Goal: Use online tool/utility: Use online tool/utility

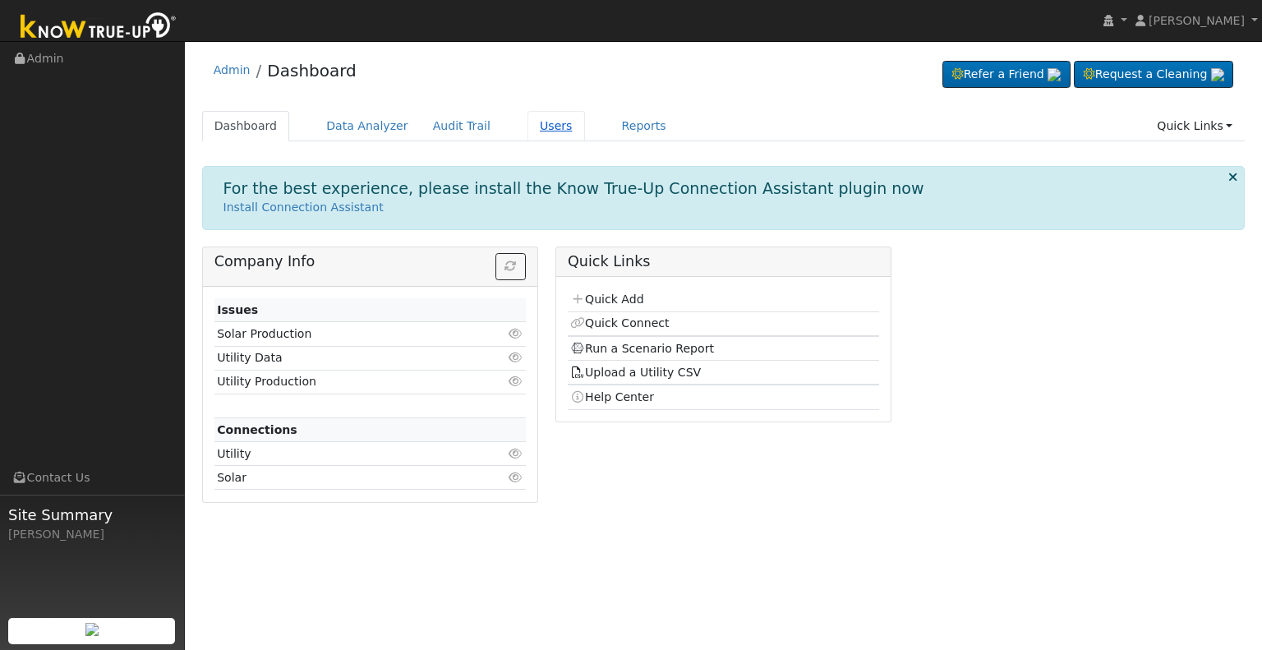
click at [528, 122] on link "Users" at bounding box center [557, 126] width 58 height 30
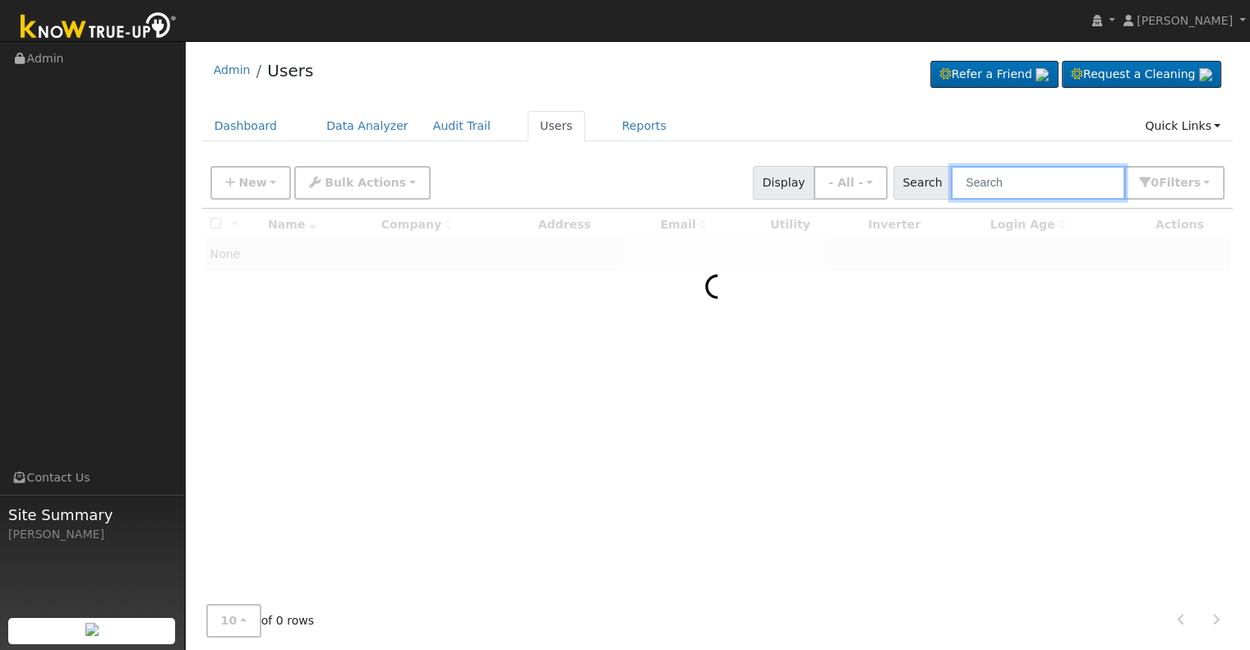
click at [989, 177] on input "text" at bounding box center [1038, 183] width 174 height 34
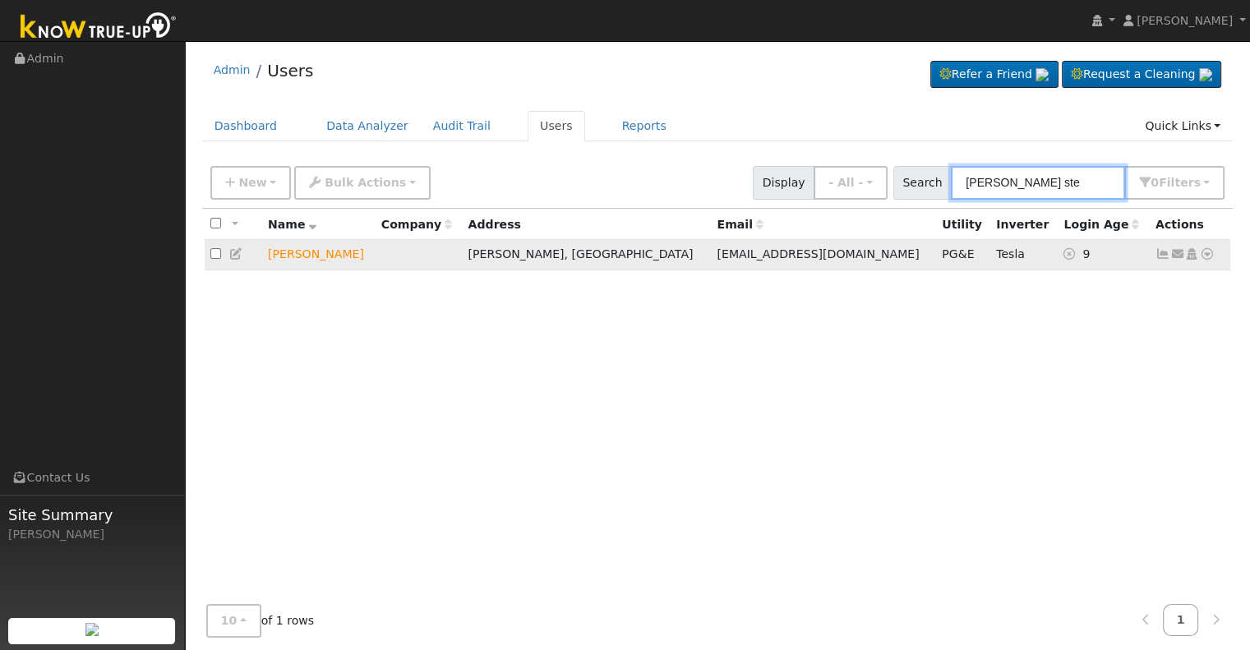
type input "renee ste"
click at [233, 251] on icon at bounding box center [236, 254] width 15 height 12
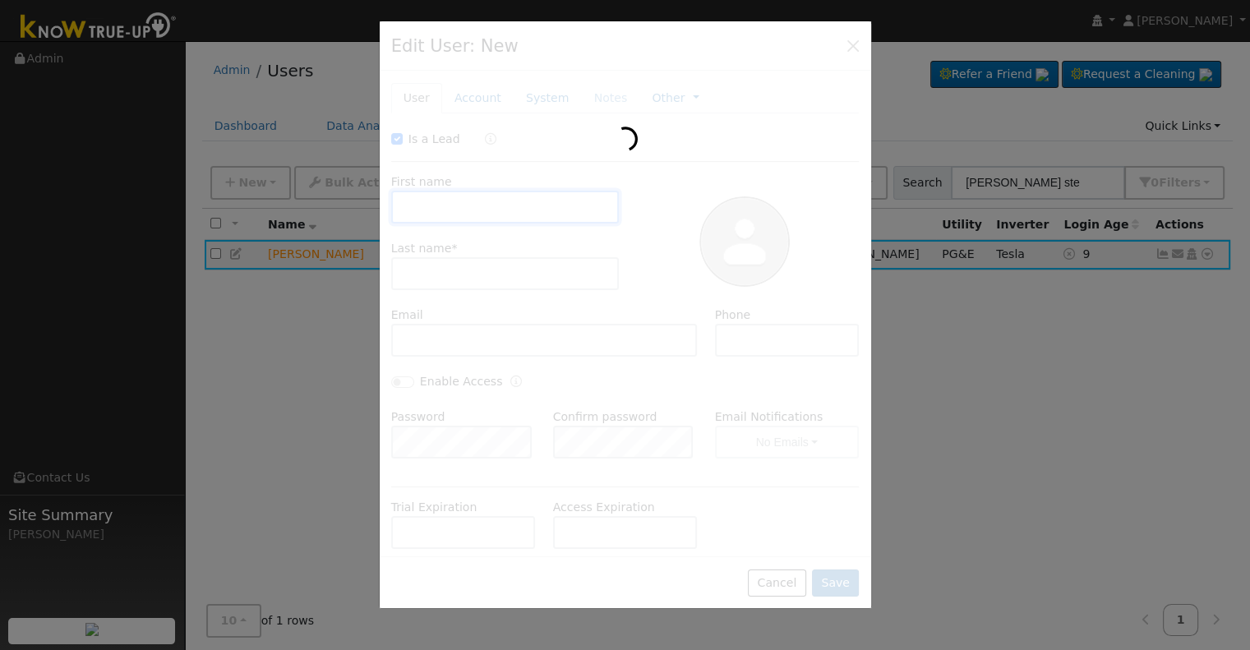
checkbox input "true"
type input "Renee"
type input "Steans"
type input "prmstearns@yahoo.com"
type input "(209) 648-9000"
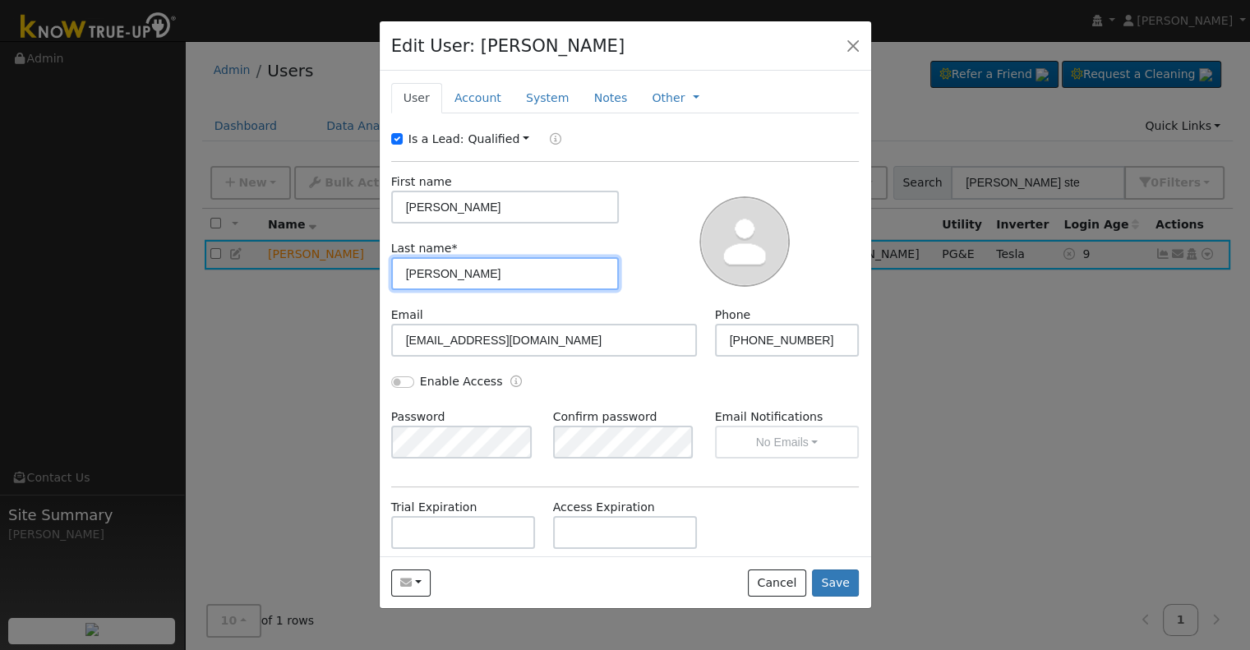
click at [430, 272] on input "Steans" at bounding box center [505, 273] width 228 height 33
type input "Stearns"
click at [590, 309] on div "Email prmstearns@yahoo.com" at bounding box center [544, 331] width 324 height 50
click at [848, 583] on button "Save" at bounding box center [836, 583] width 48 height 28
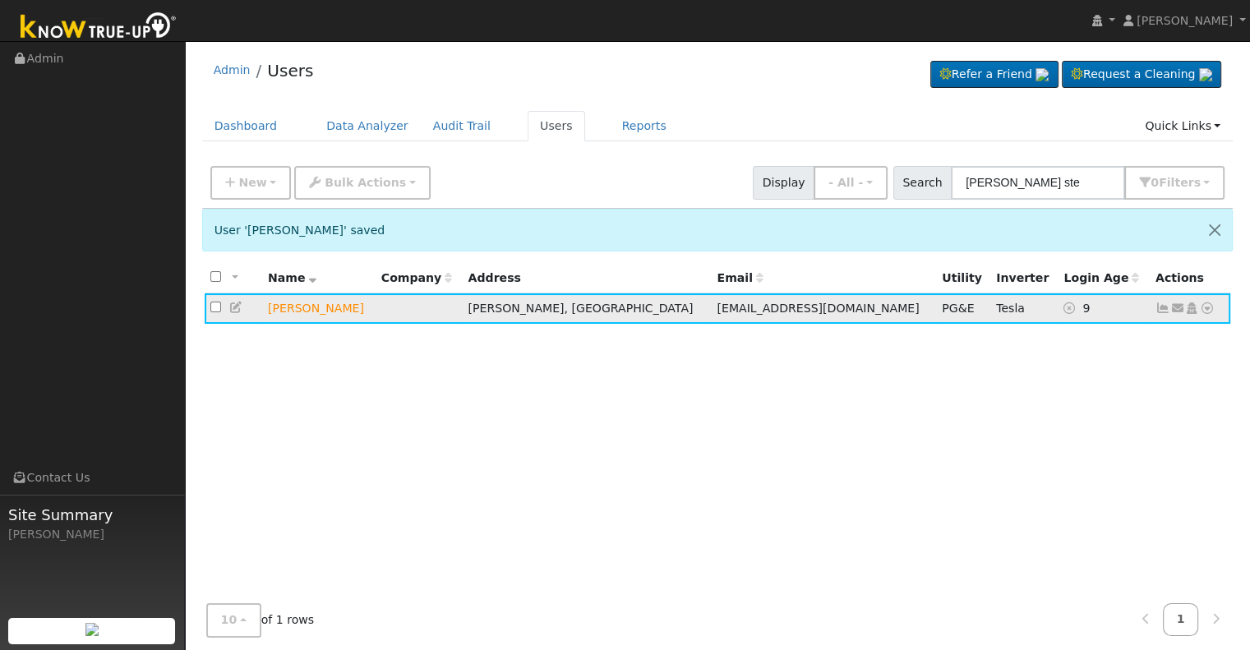
click at [1213, 308] on icon at bounding box center [1207, 308] width 15 height 12
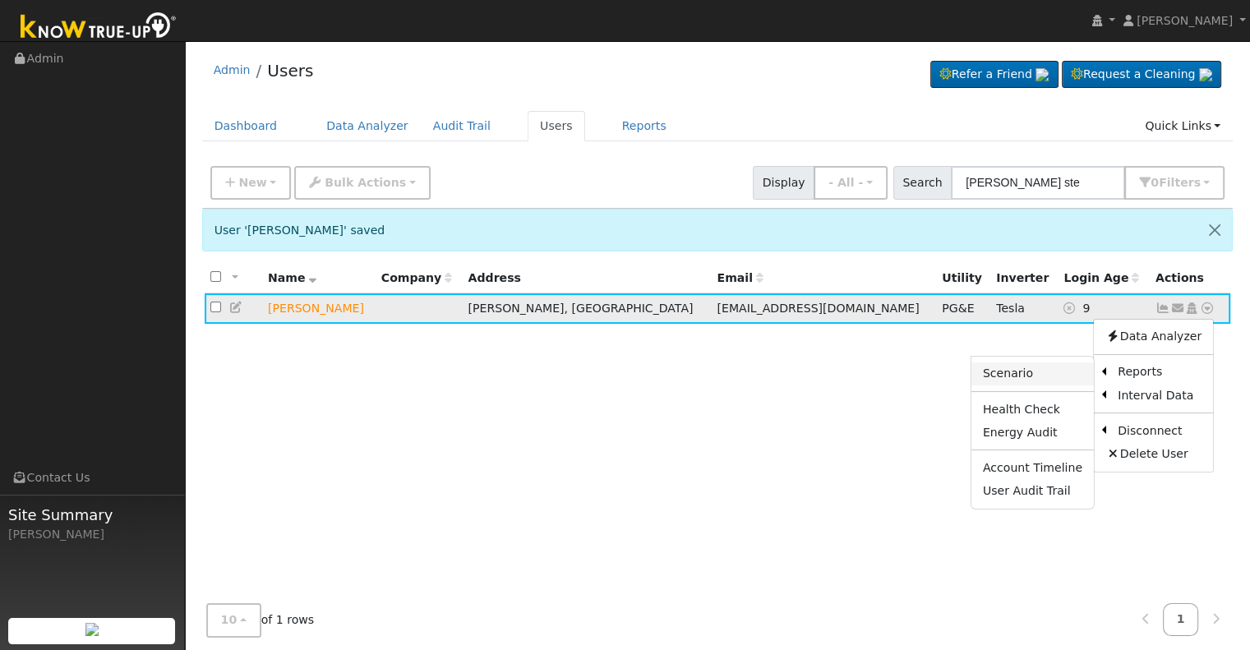
click at [1021, 371] on link "Scenario" at bounding box center [1032, 373] width 122 height 23
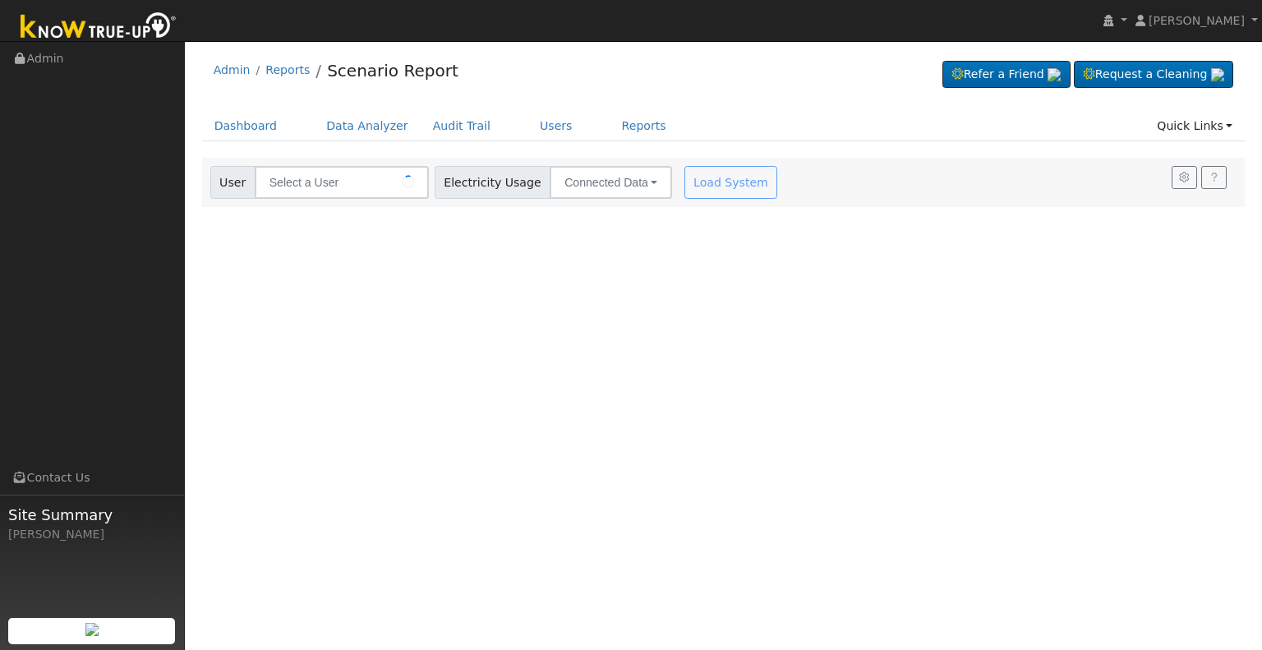
type input "[PERSON_NAME]"
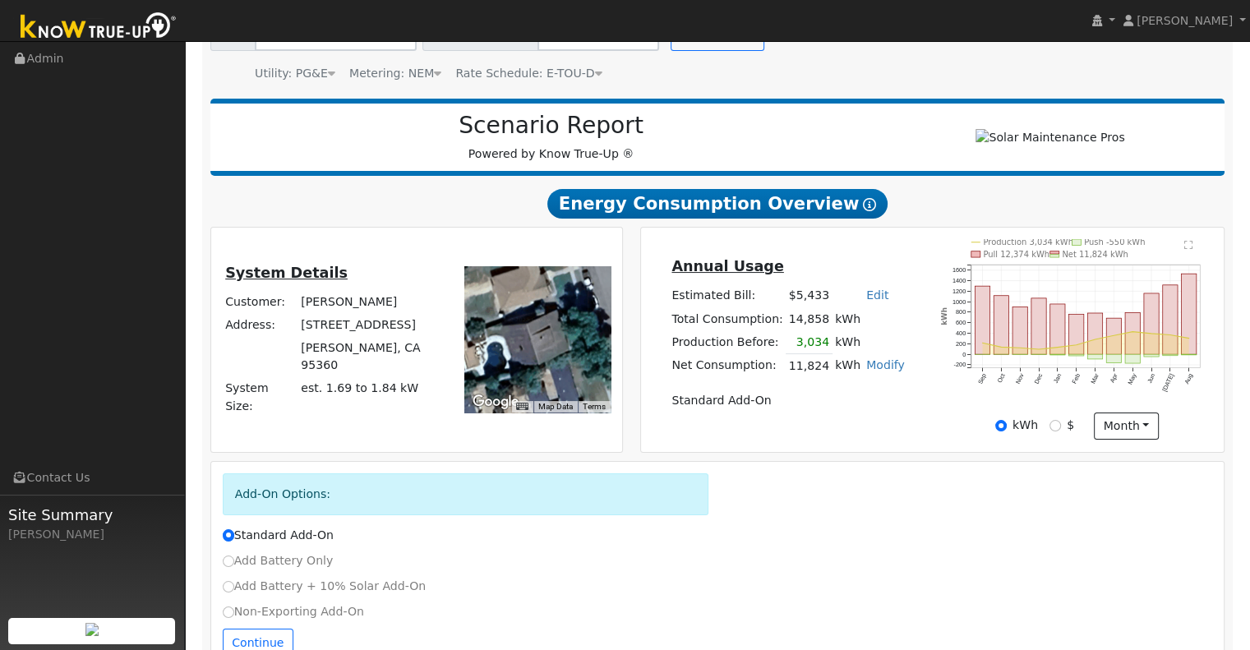
scroll to position [196, 0]
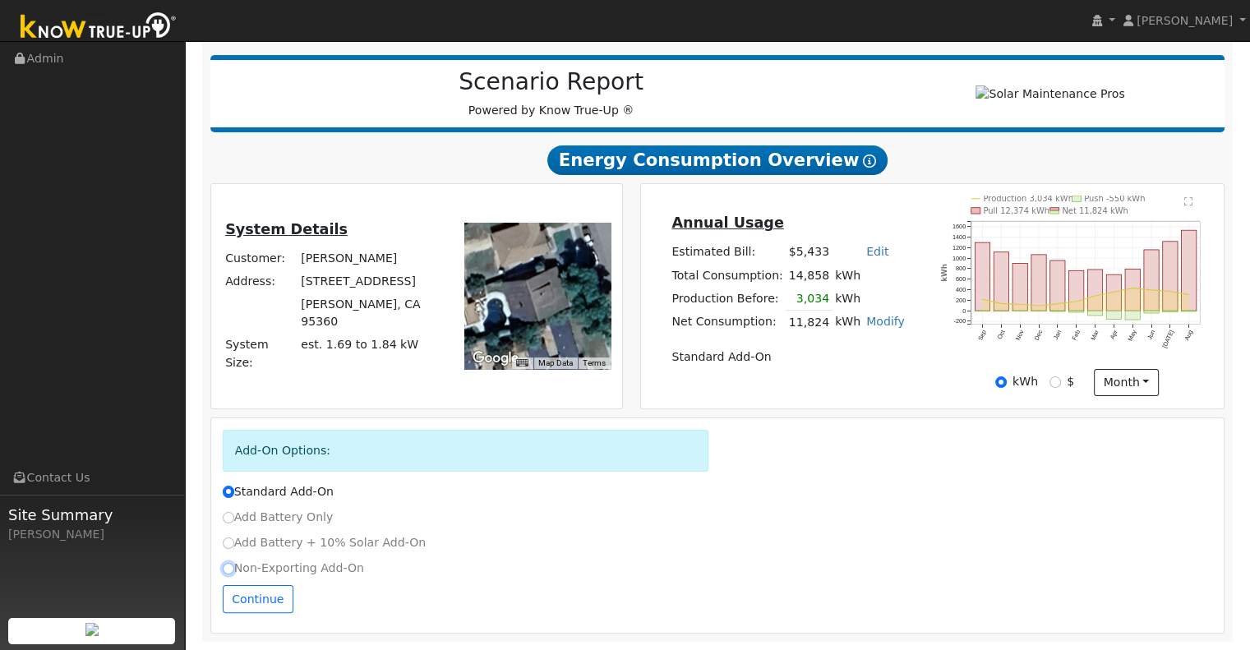
click at [228, 564] on input "Non-Exporting Add-On" at bounding box center [229, 569] width 12 height 12
radio input "true"
radio input "false"
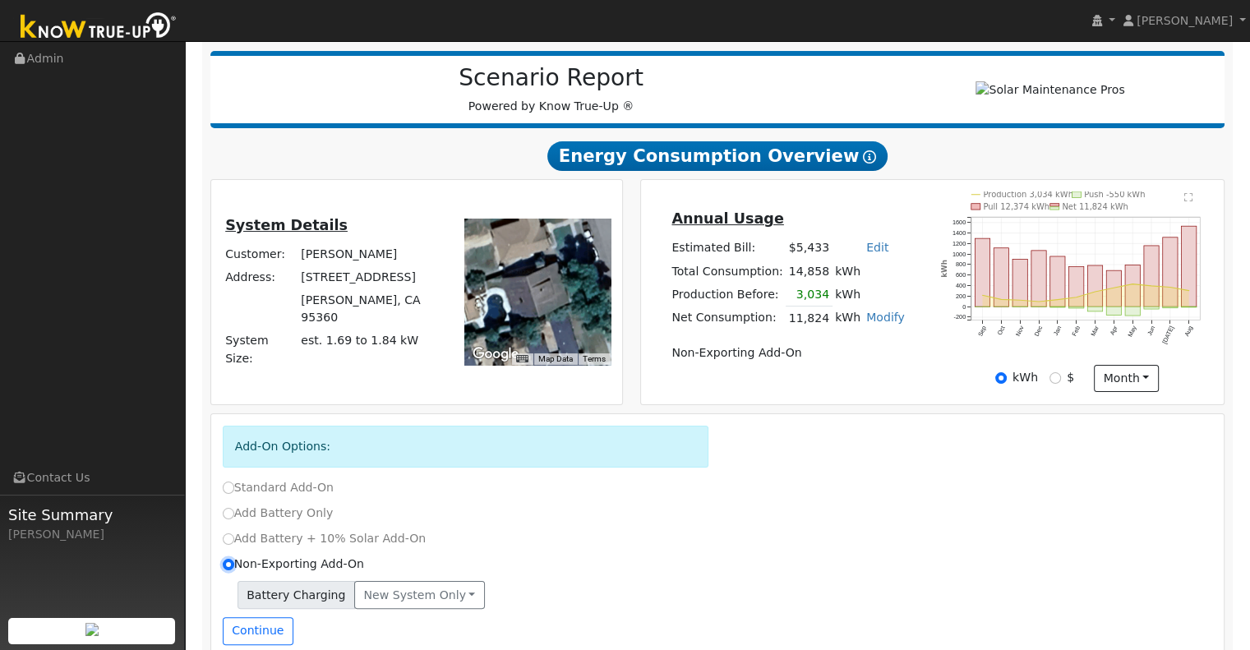
scroll to position [231, 0]
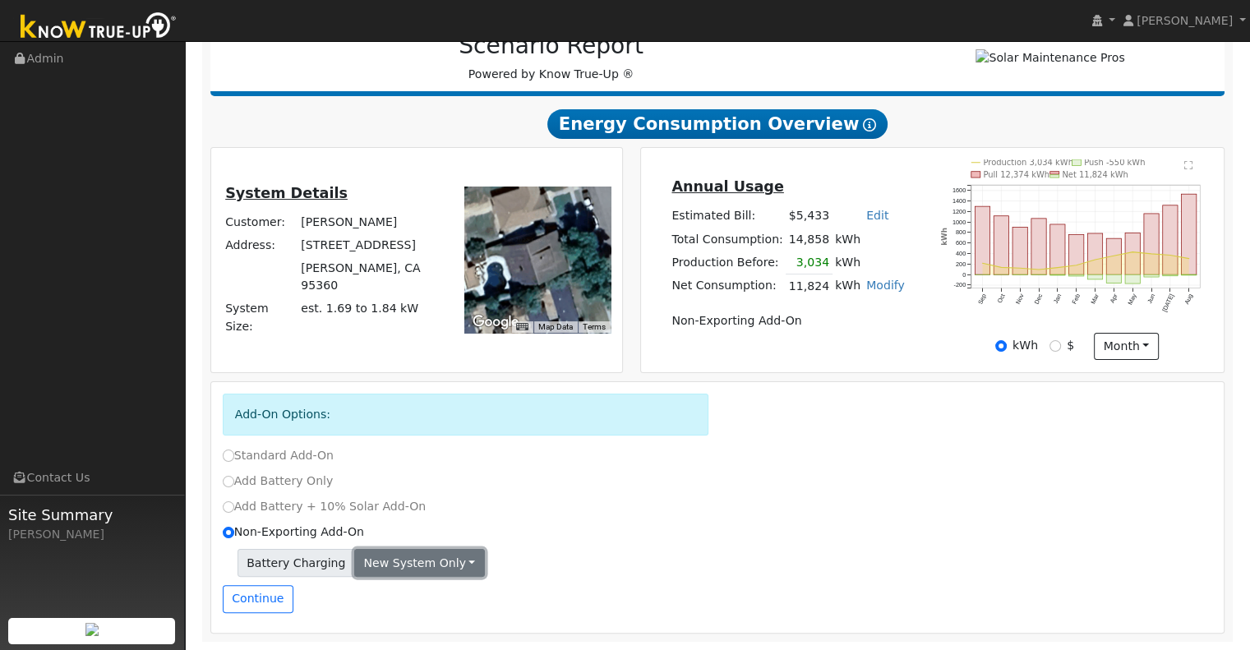
click at [399, 564] on button "New system only" at bounding box center [419, 563] width 131 height 28
click at [411, 601] on link "New system only" at bounding box center [416, 595] width 122 height 23
click at [253, 604] on button "Continue" at bounding box center [258, 599] width 71 height 28
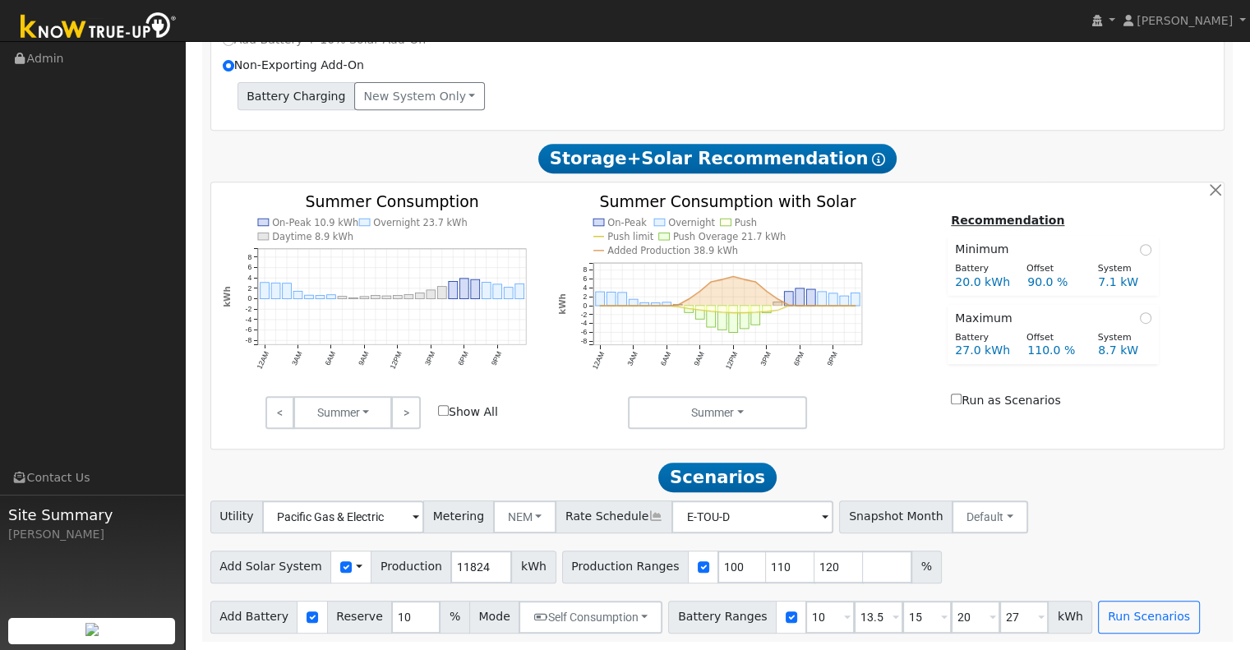
scroll to position [700, 0]
drag, startPoint x: 434, startPoint y: 563, endPoint x: 476, endPoint y: 567, distance: 42.1
click at [476, 567] on input "11822" at bounding box center [481, 567] width 62 height 33
type input "13431"
click at [766, 565] on input "110" at bounding box center [790, 567] width 49 height 33
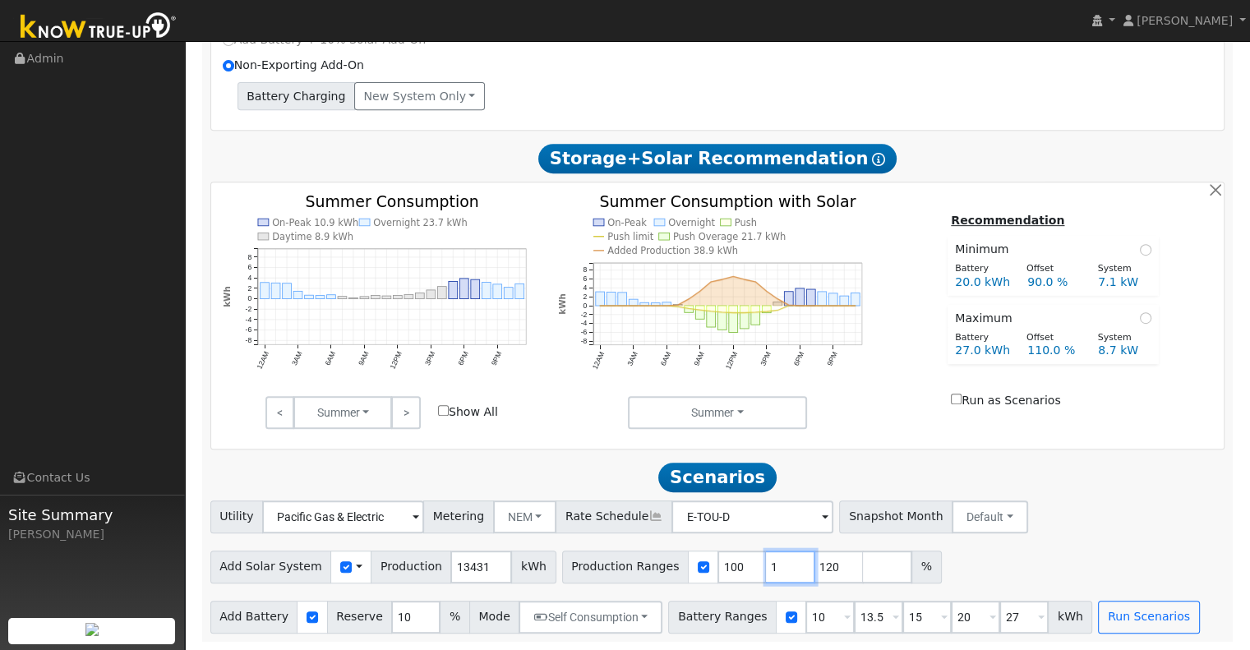
type input "120"
type input "1"
click at [805, 615] on input "10" at bounding box center [829, 617] width 49 height 33
type input "13.5"
type input "15"
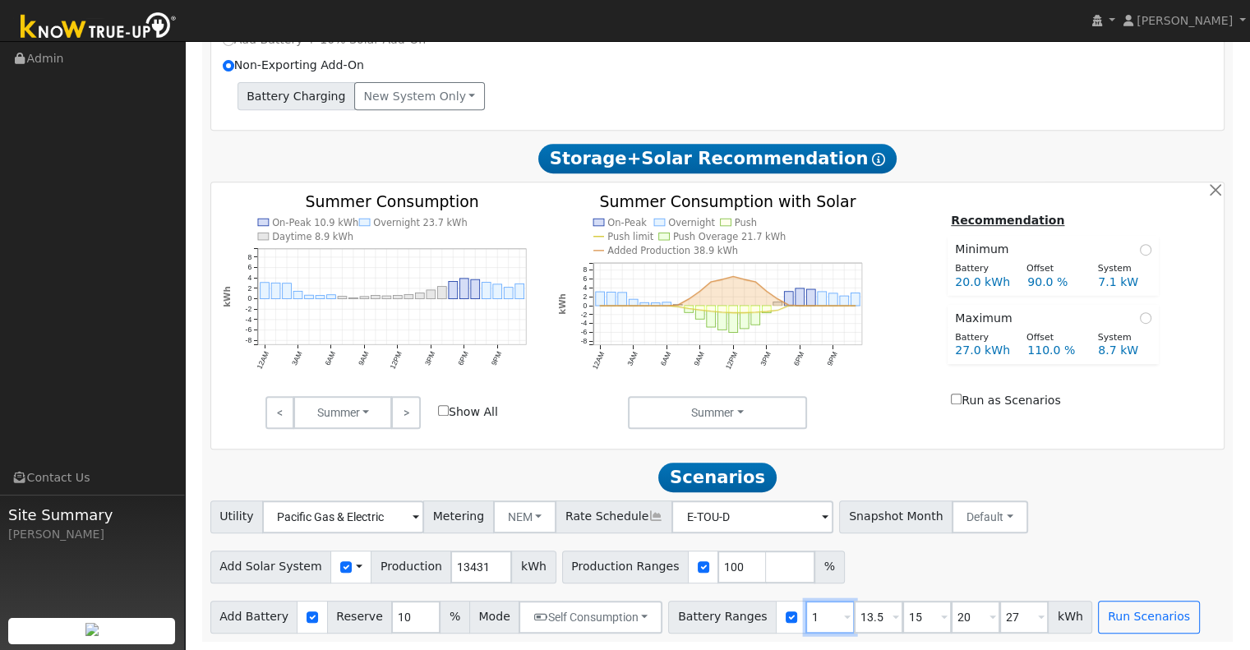
type input "20"
type input "27"
type input "15"
type input "20"
type input "27"
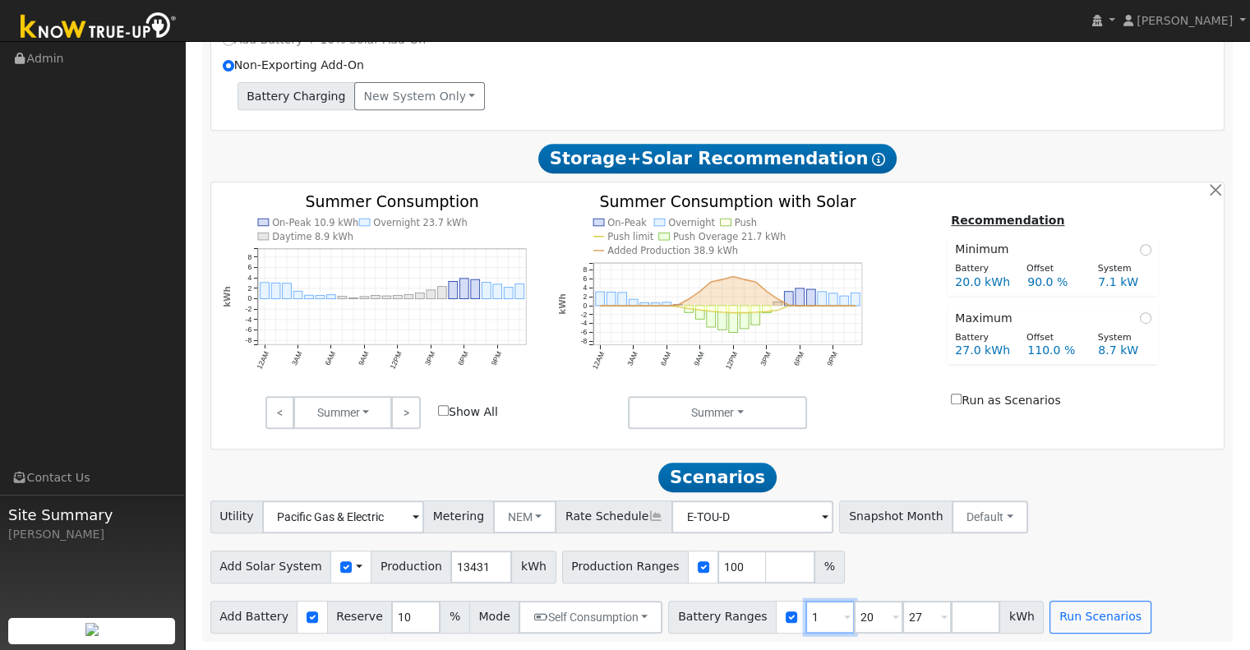
type input "20"
type input "27"
type input "20"
click at [854, 615] on input "27" at bounding box center [878, 617] width 49 height 33
type input "2"
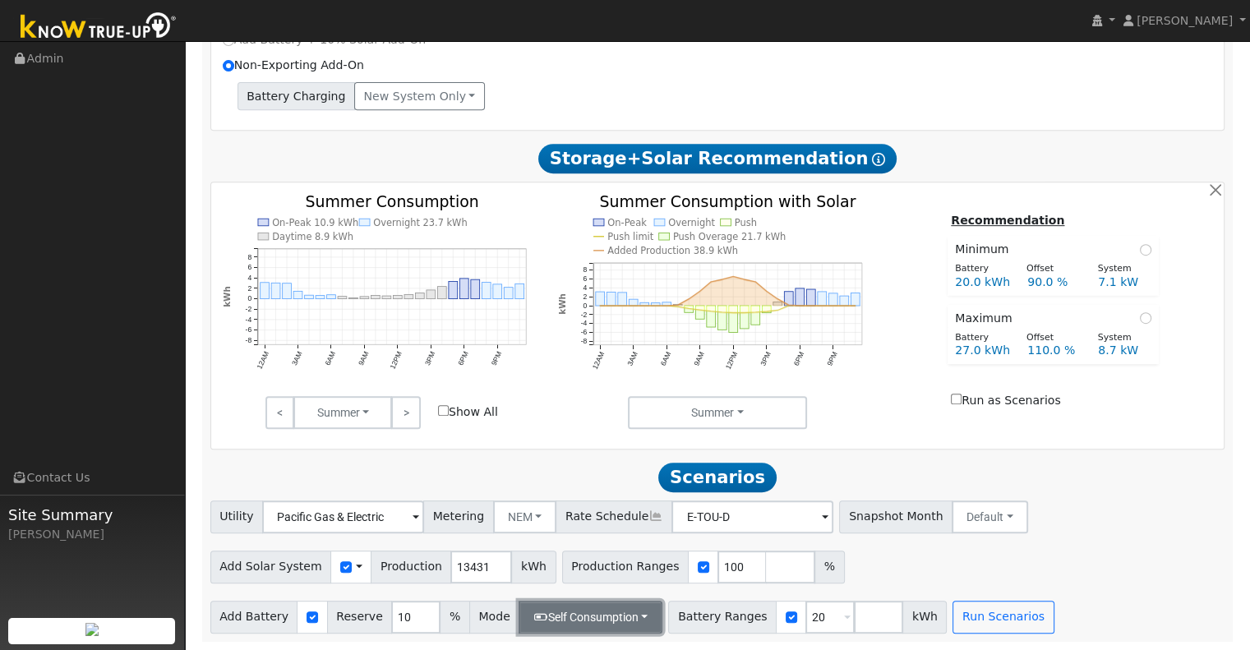
click at [629, 616] on button "Self Consumption" at bounding box center [590, 617] width 144 height 33
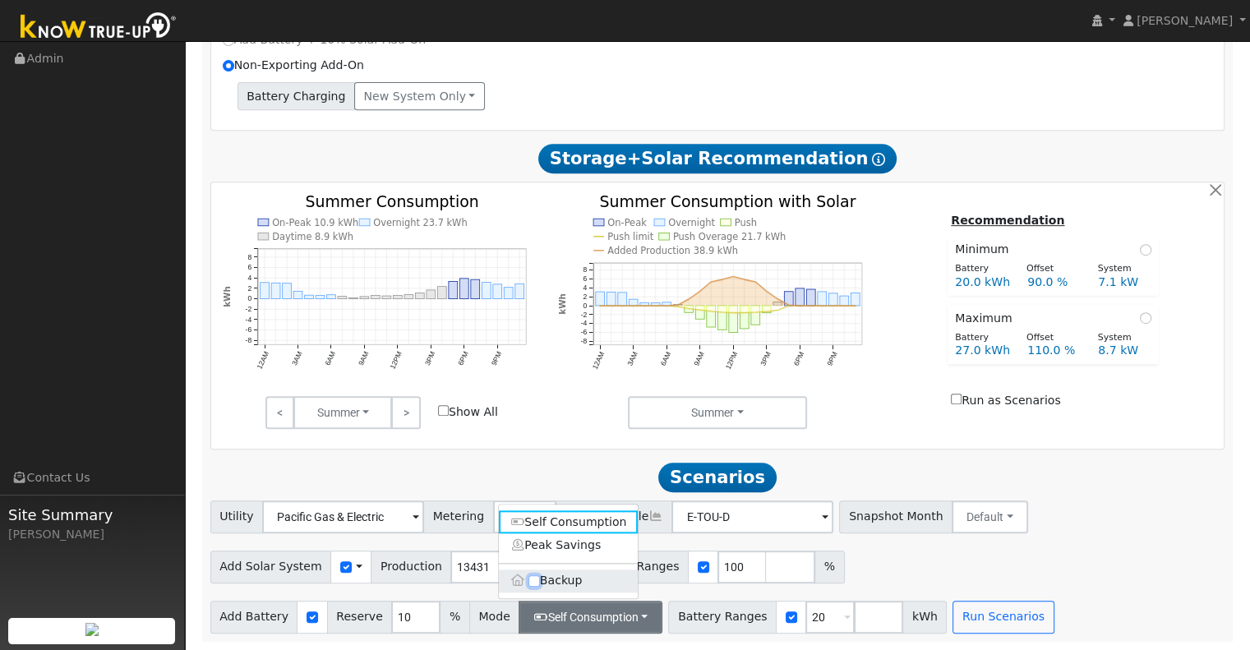
click at [529, 581] on input "Backup" at bounding box center [534, 581] width 12 height 12
checkbox input "true"
type input "20"
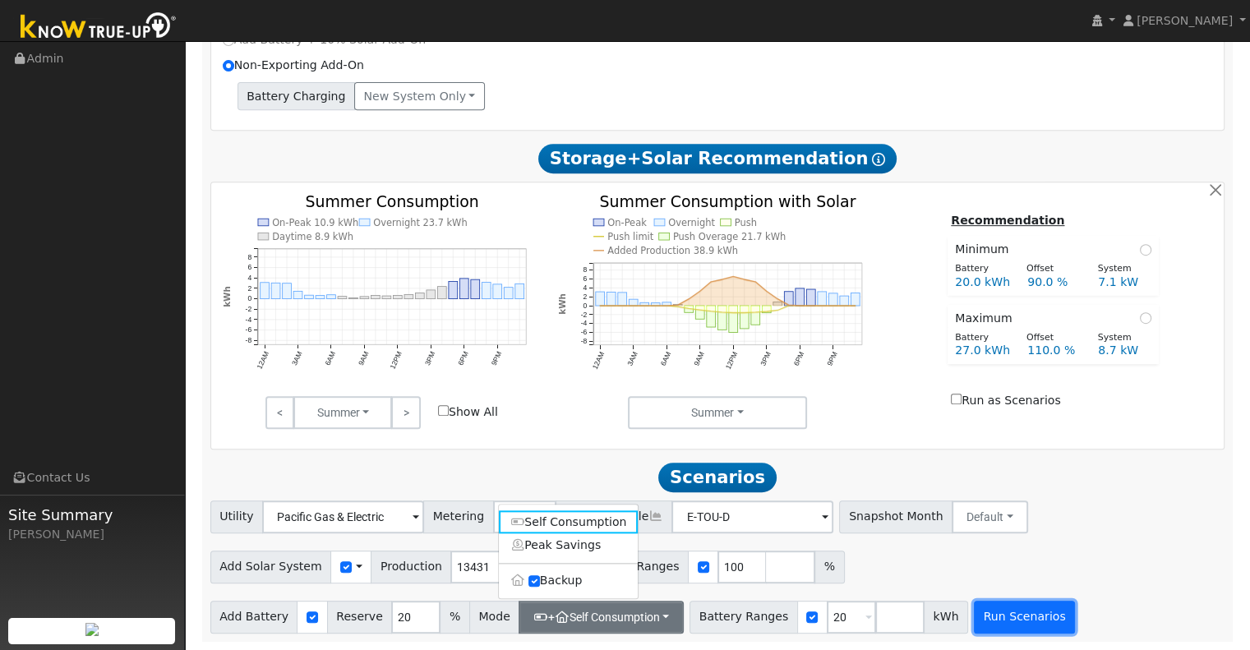
click at [1005, 620] on button "Run Scenarios" at bounding box center [1024, 617] width 101 height 33
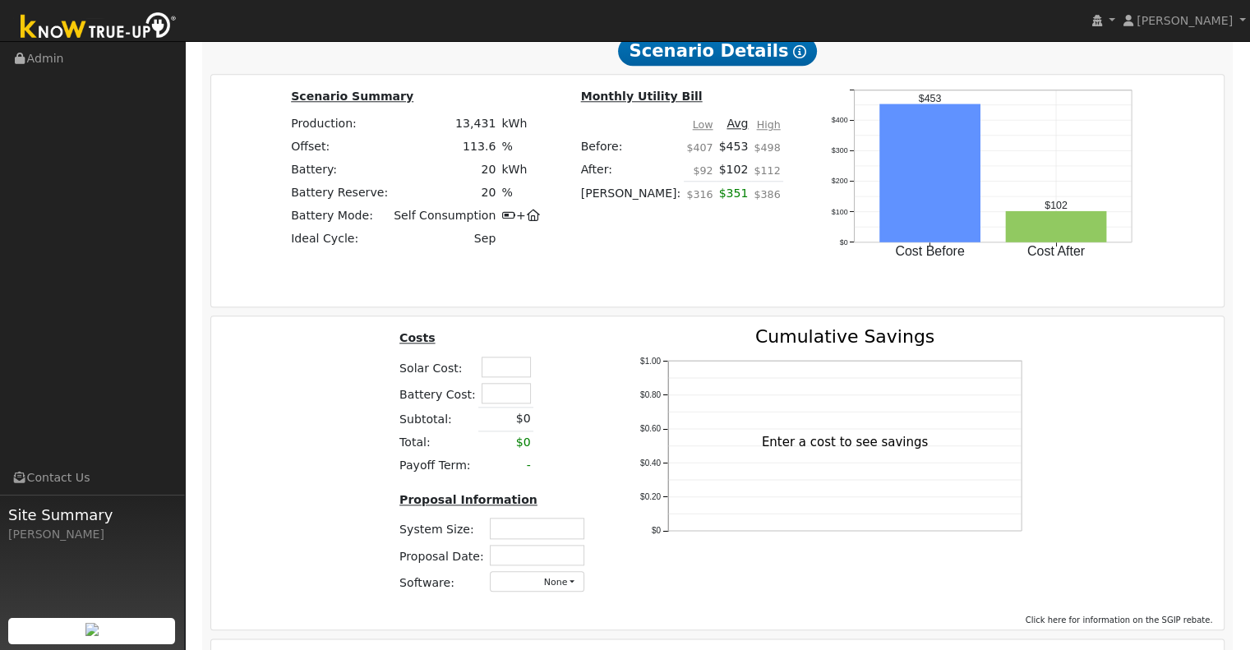
scroll to position [1741, 0]
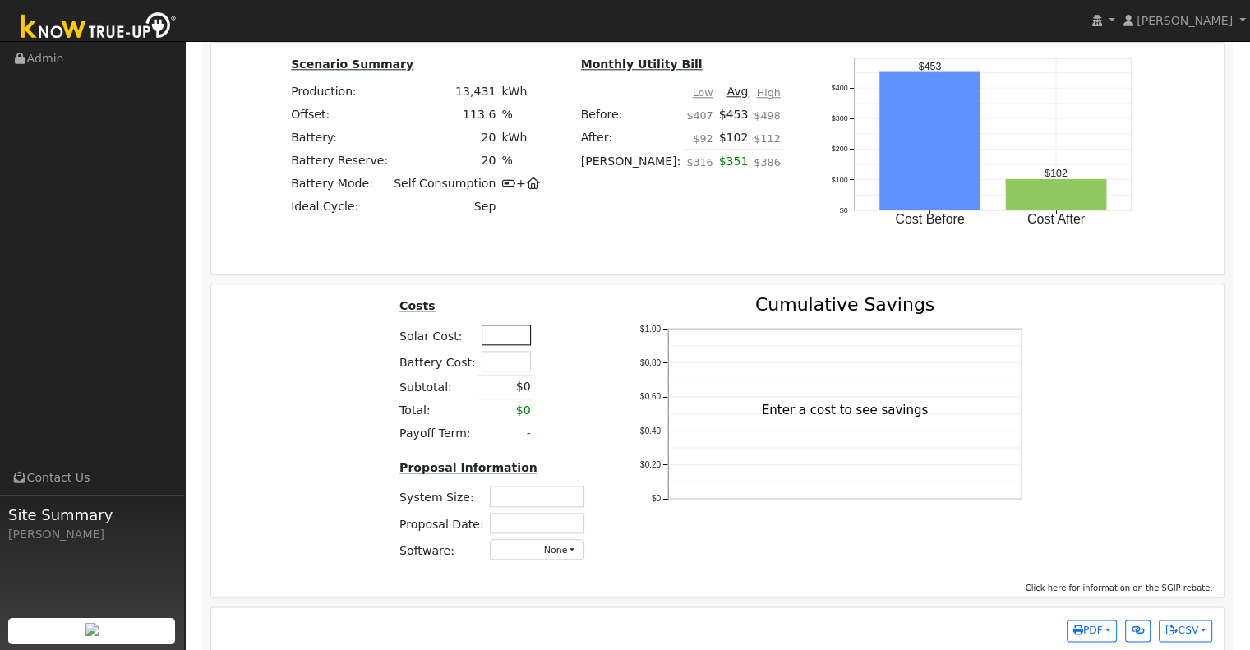
click at [489, 340] on input "text" at bounding box center [505, 335] width 49 height 21
type input "$27,250"
click at [500, 369] on input "text" at bounding box center [505, 361] width 49 height 21
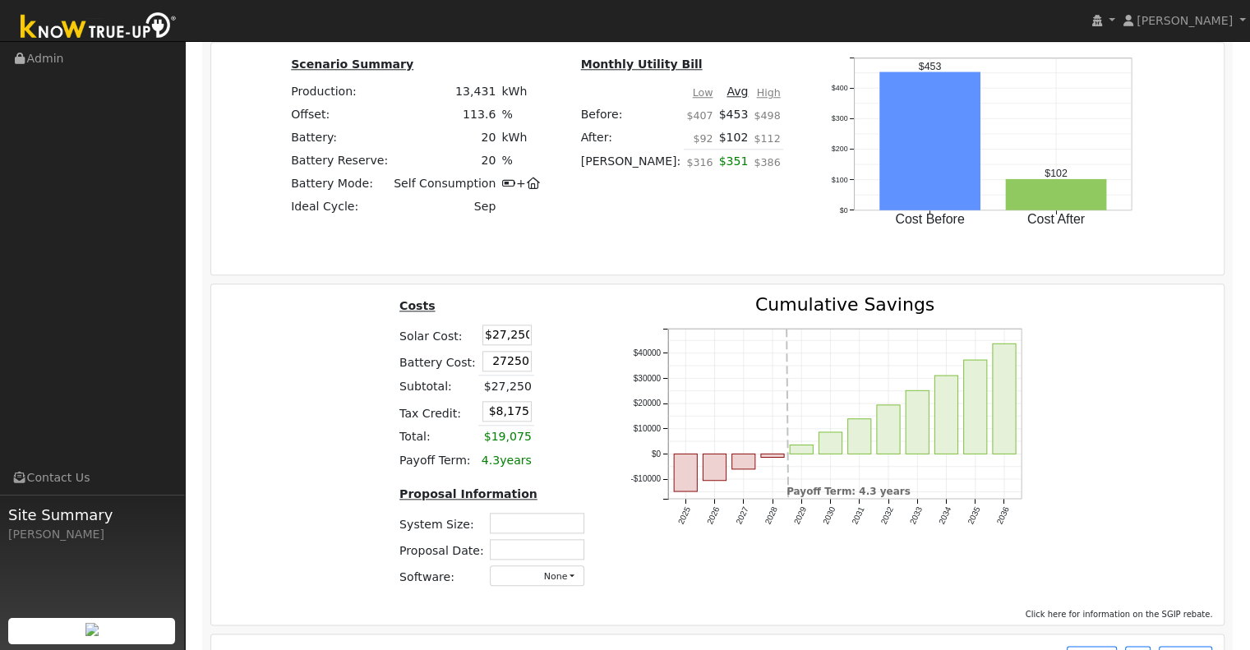
type input "$27,250"
type input "$16,350"
click at [610, 382] on div "2025 2026 2027 2028 2029 2030 2031 2032 2033 2034 2035 2036 -$10000 $0 $10000 $…" at bounding box center [832, 448] width 445 height 304
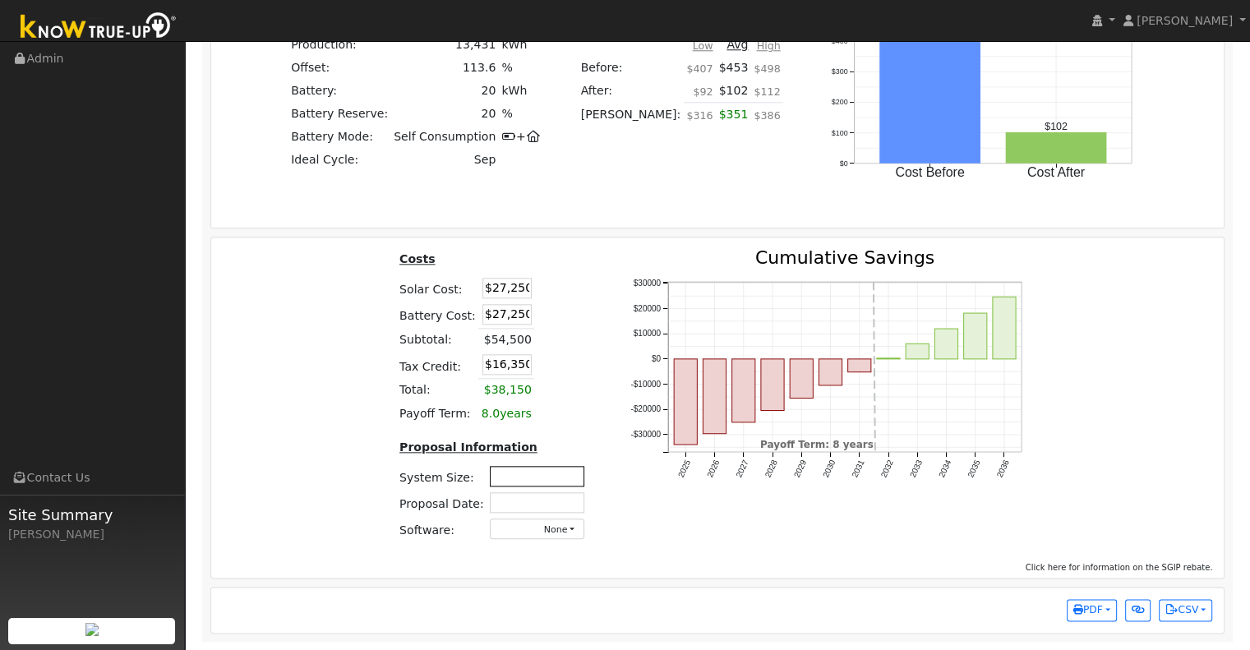
scroll to position [1791, 0]
click at [523, 474] on input "text" at bounding box center [537, 476] width 94 height 21
type input "10.25"
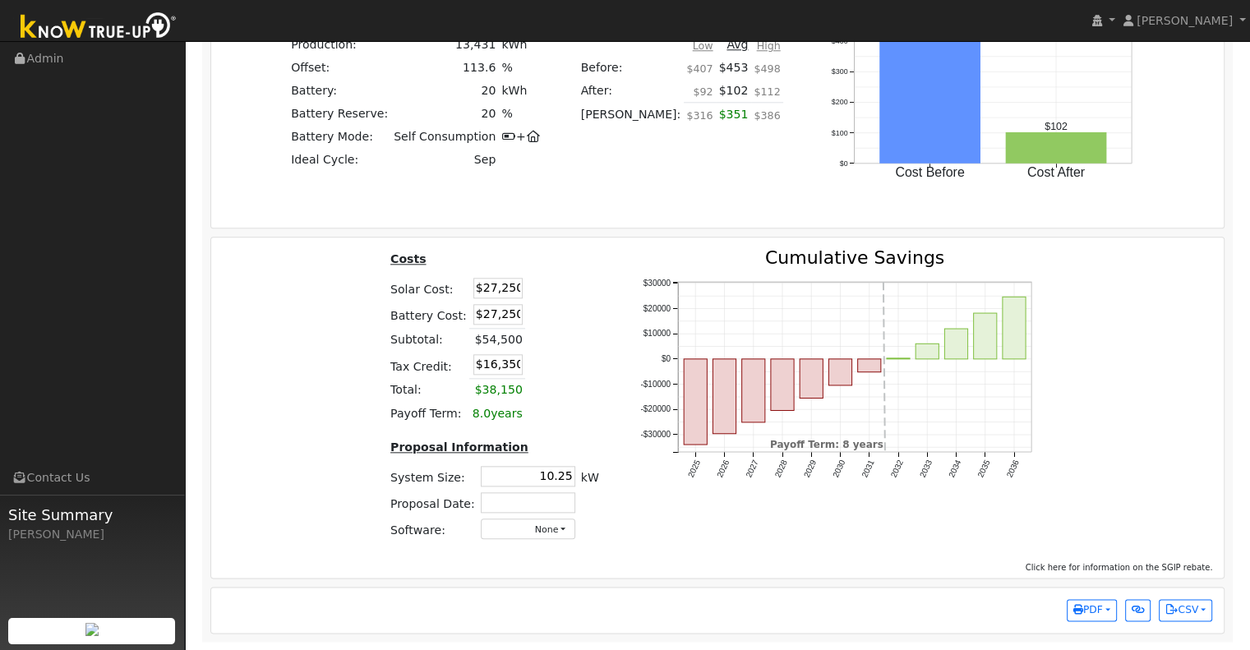
click at [554, 491] on td at bounding box center [527, 502] width 100 height 26
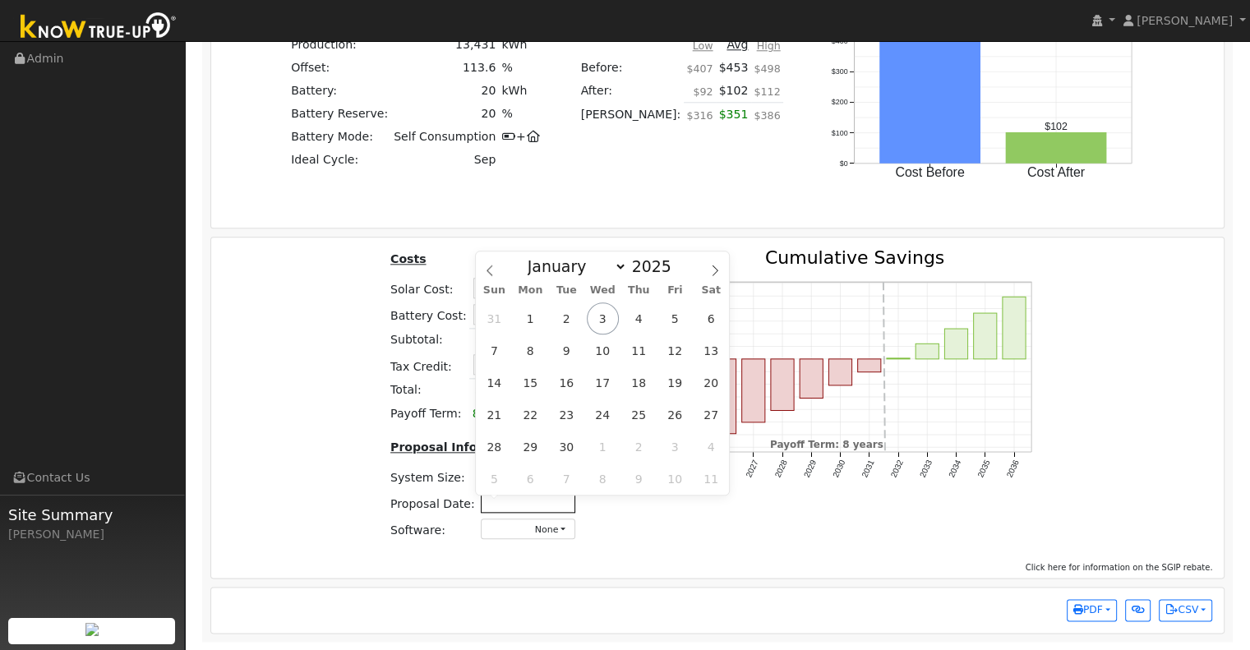
click at [554, 500] on input "text" at bounding box center [528, 502] width 94 height 21
click at [601, 316] on span "3" at bounding box center [603, 318] width 32 height 32
type input "09/03/2025"
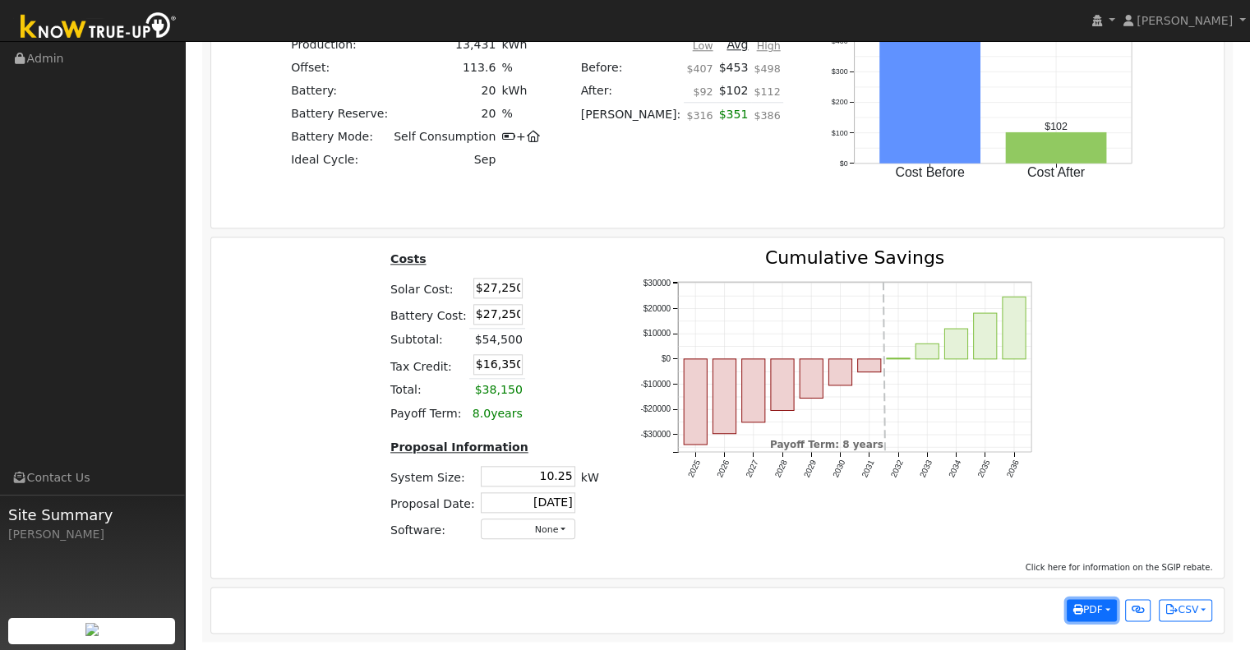
click at [1104, 607] on button "PDF" at bounding box center [1092, 610] width 50 height 23
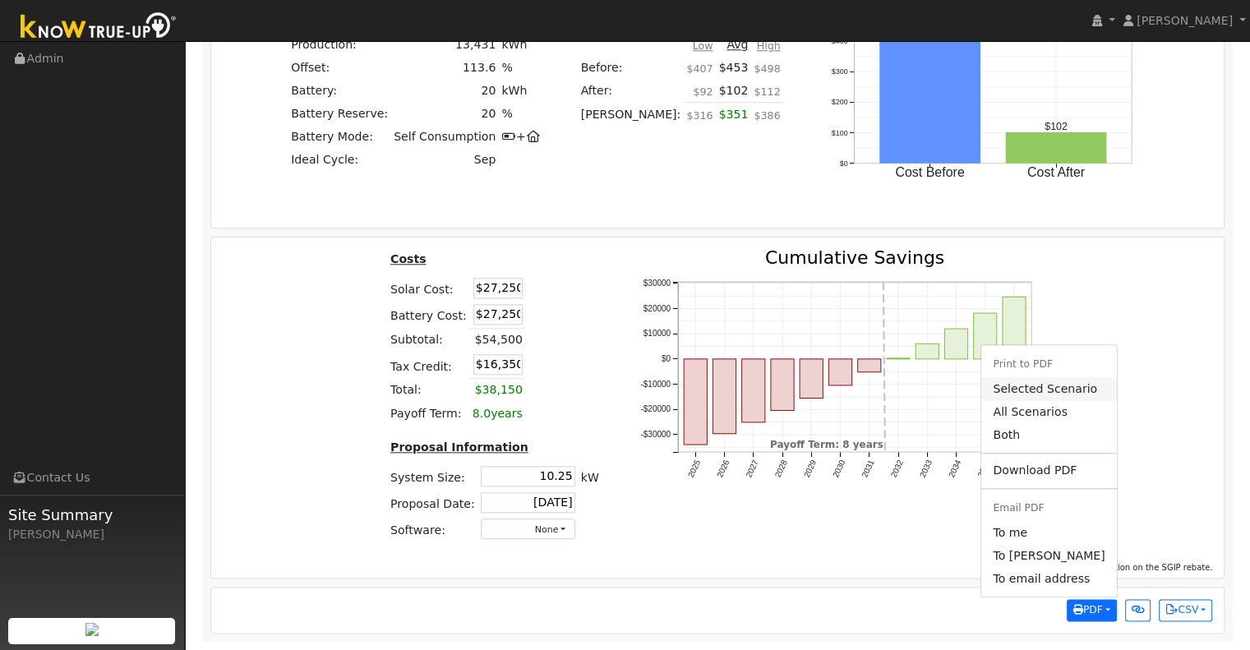
click at [1094, 390] on link "Selected Scenario" at bounding box center [1048, 388] width 135 height 23
